Goal: Transaction & Acquisition: Purchase product/service

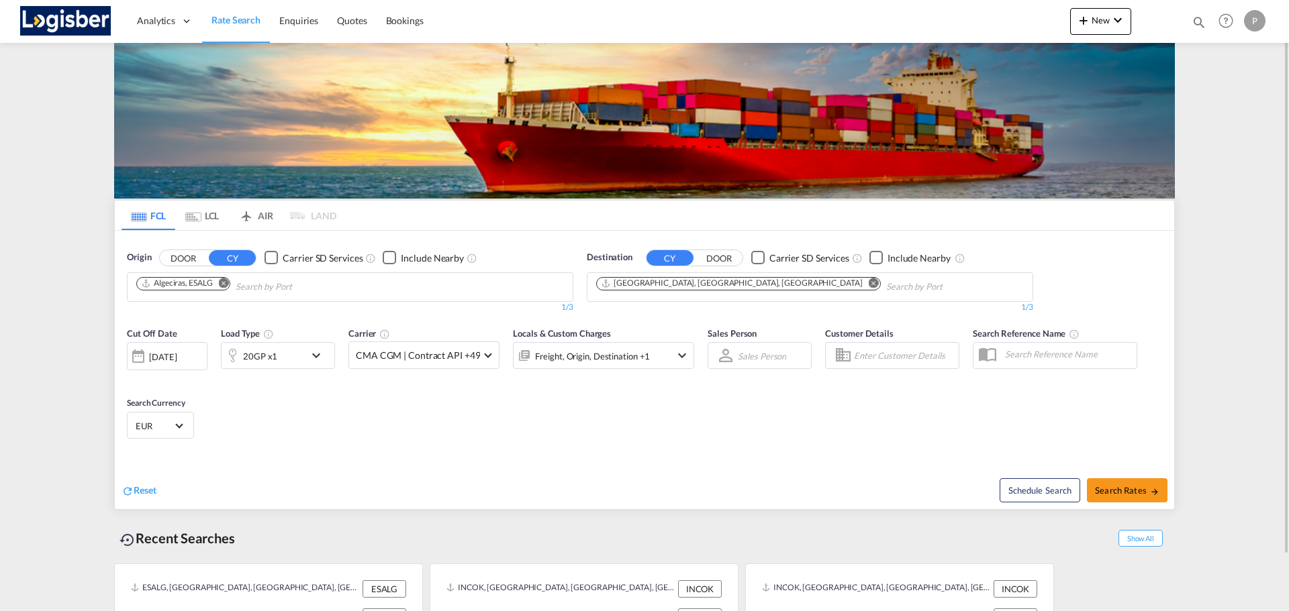
click at [226, 283] on md-icon "Remove" at bounding box center [224, 283] width 10 height 10
click at [868, 281] on md-icon "Remove" at bounding box center [873, 283] width 10 height 10
click at [321, 281] on body "Analytics Dashboard Rate Search Enquiries Quotes Bookings" at bounding box center [644, 305] width 1289 height 611
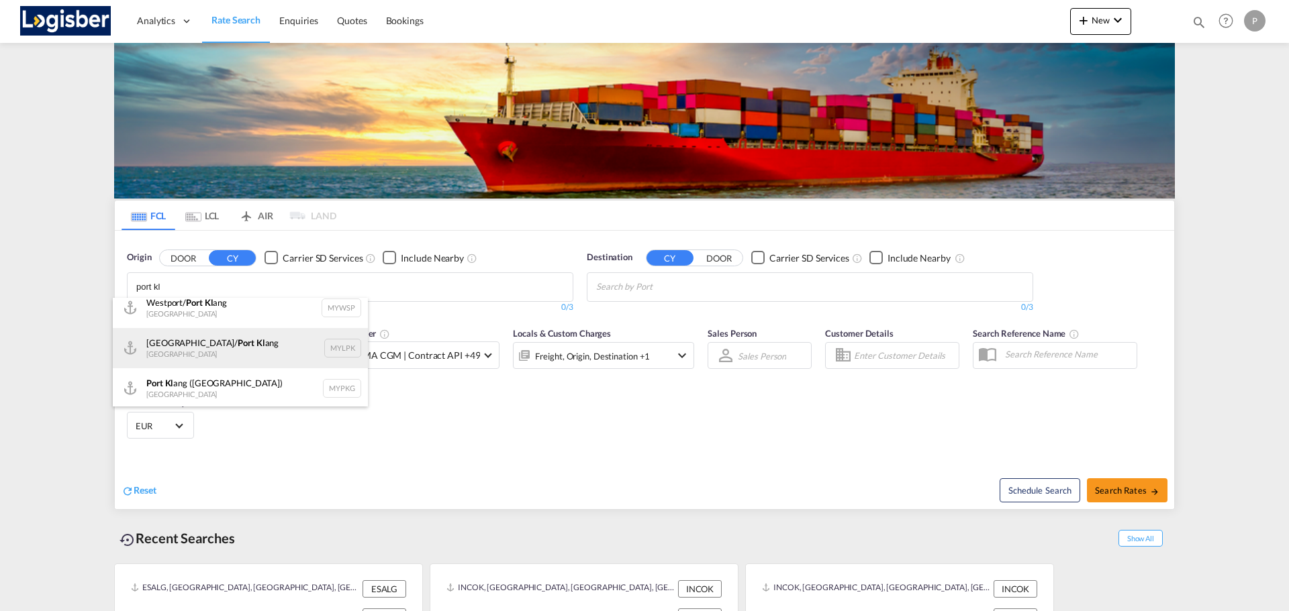
scroll to position [12, 0]
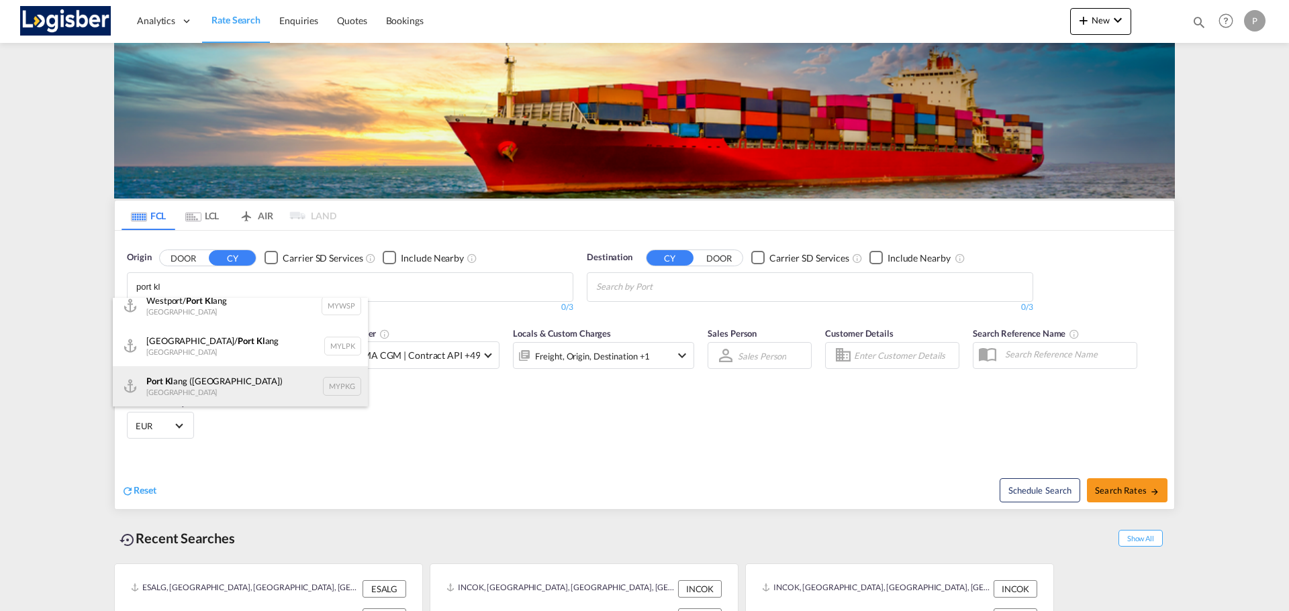
type input "port kl"
click at [271, 376] on div "Port [PERSON_NAME] ([GEOGRAPHIC_DATA]) [GEOGRAPHIC_DATA] MYPKG" at bounding box center [240, 386] width 255 height 40
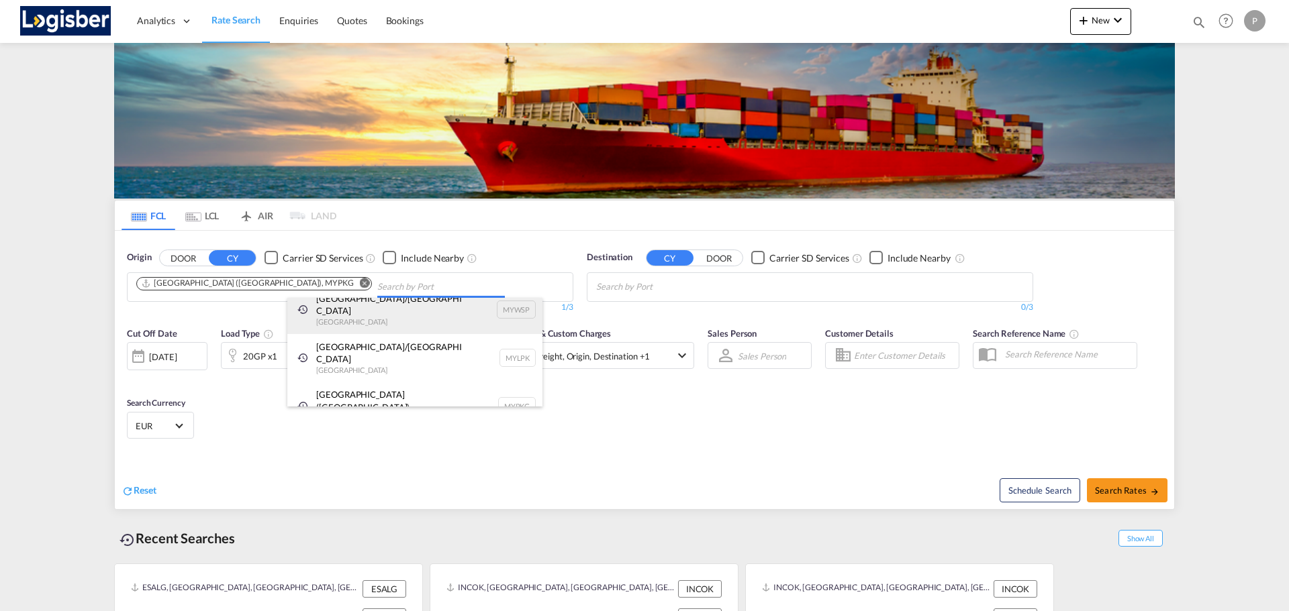
scroll to position [0, 0]
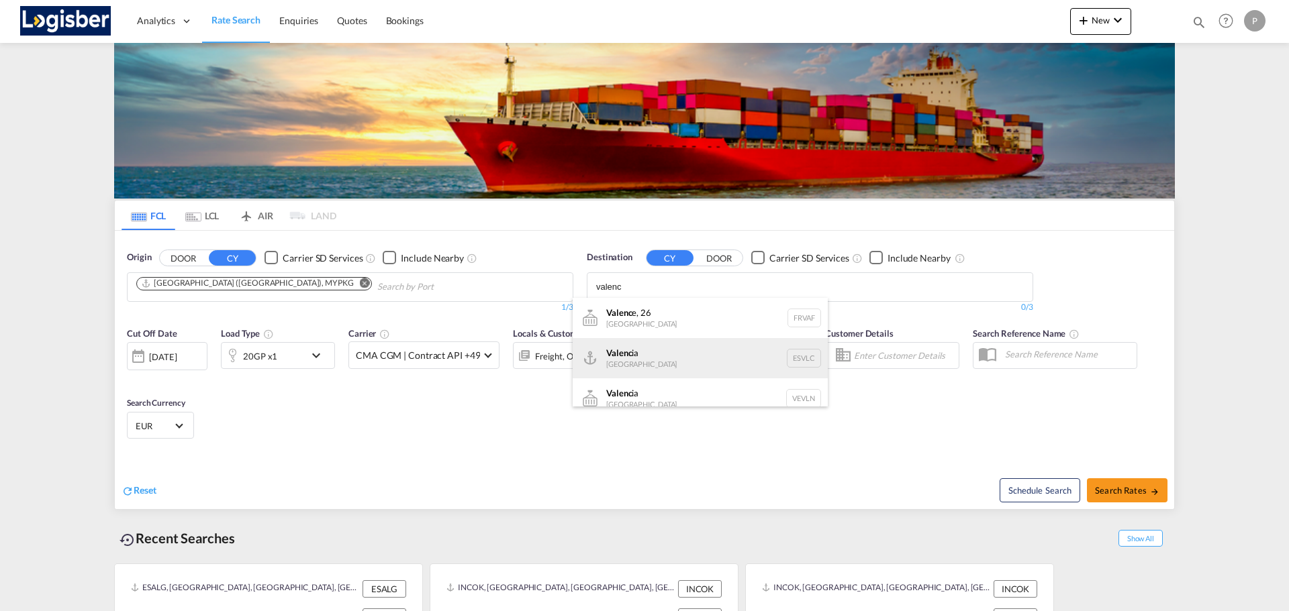
type input "valenc"
click at [650, 357] on div "Valenc ia [GEOGRAPHIC_DATA] ESVLC" at bounding box center [699, 358] width 255 height 40
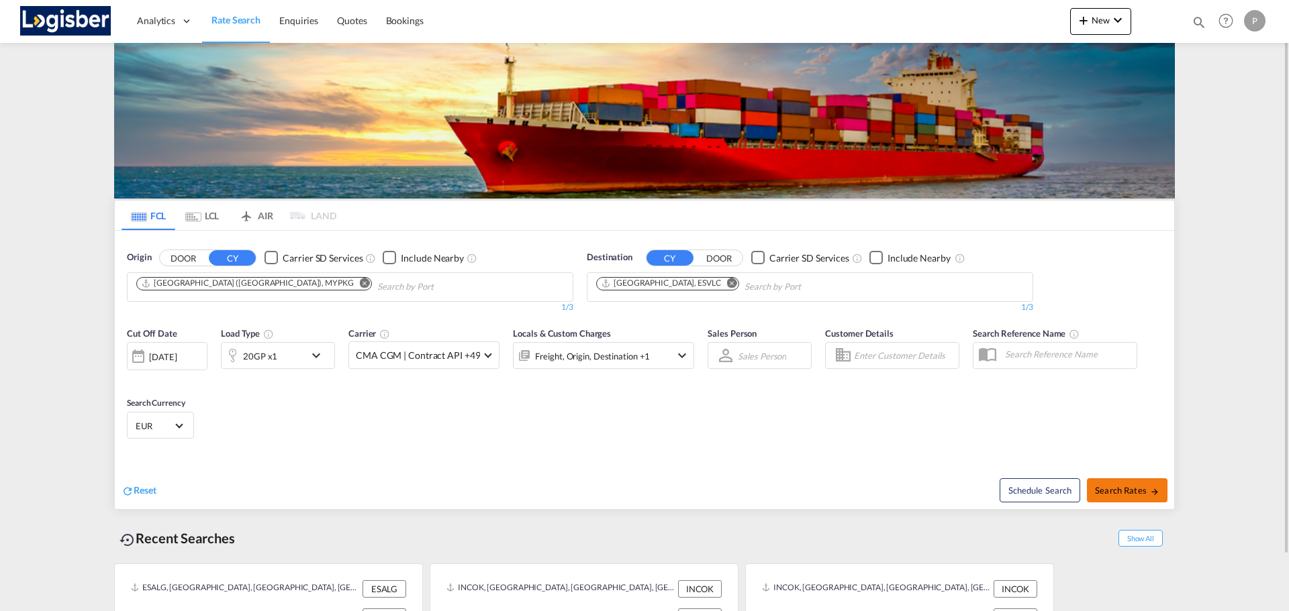
click at [1129, 489] on span "Search Rates" at bounding box center [1127, 490] width 64 height 11
type input "MYPKG to ESVLC / [DATE]"
